Goal: Register for event/course

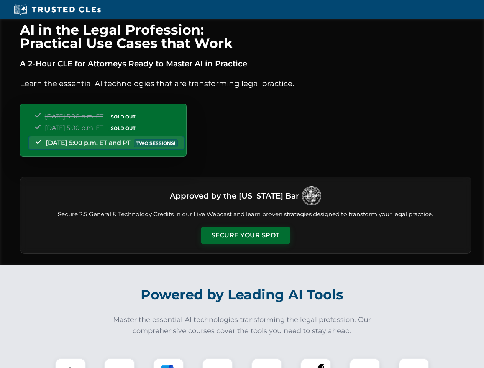
click at [245, 235] on button "Secure Your Spot" at bounding box center [246, 236] width 90 height 18
click at [71, 363] on img at bounding box center [70, 373] width 22 height 22
click at [120, 363] on div at bounding box center [119, 373] width 31 height 31
